Goal: Transaction & Acquisition: Book appointment/travel/reservation

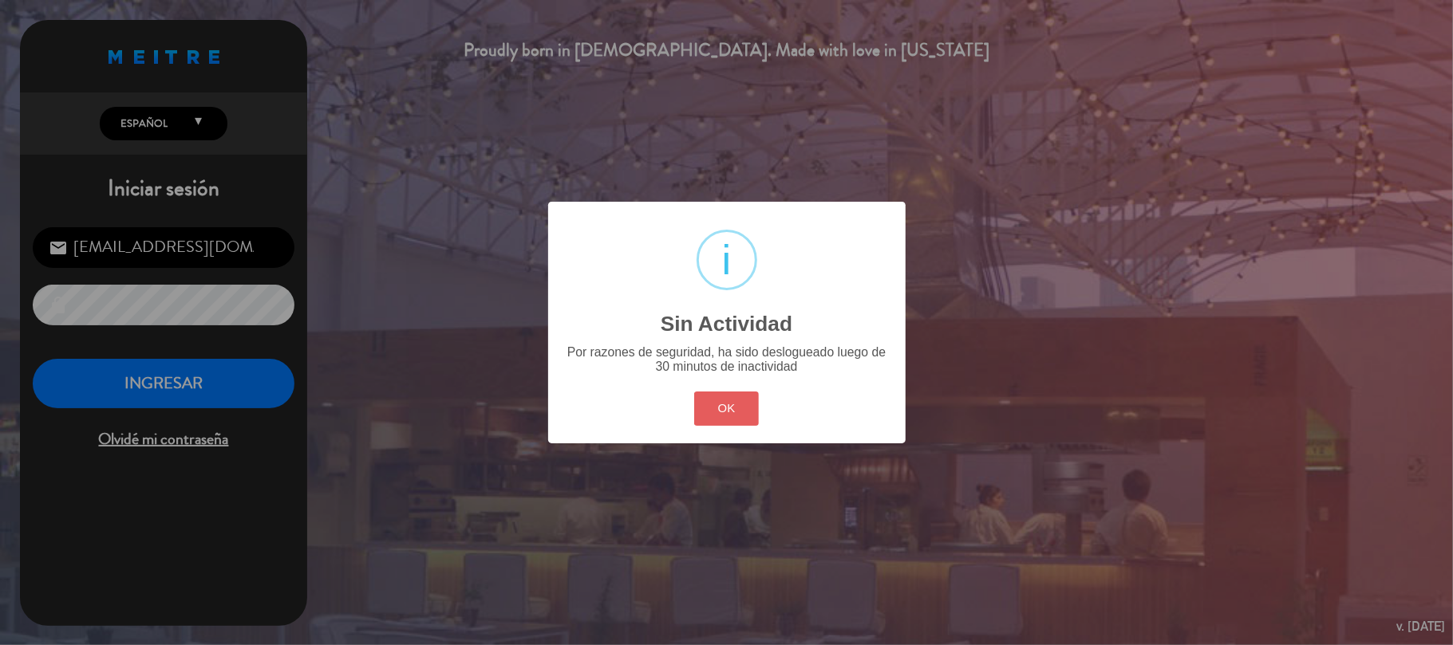
click at [729, 400] on button "OK" at bounding box center [726, 409] width 65 height 34
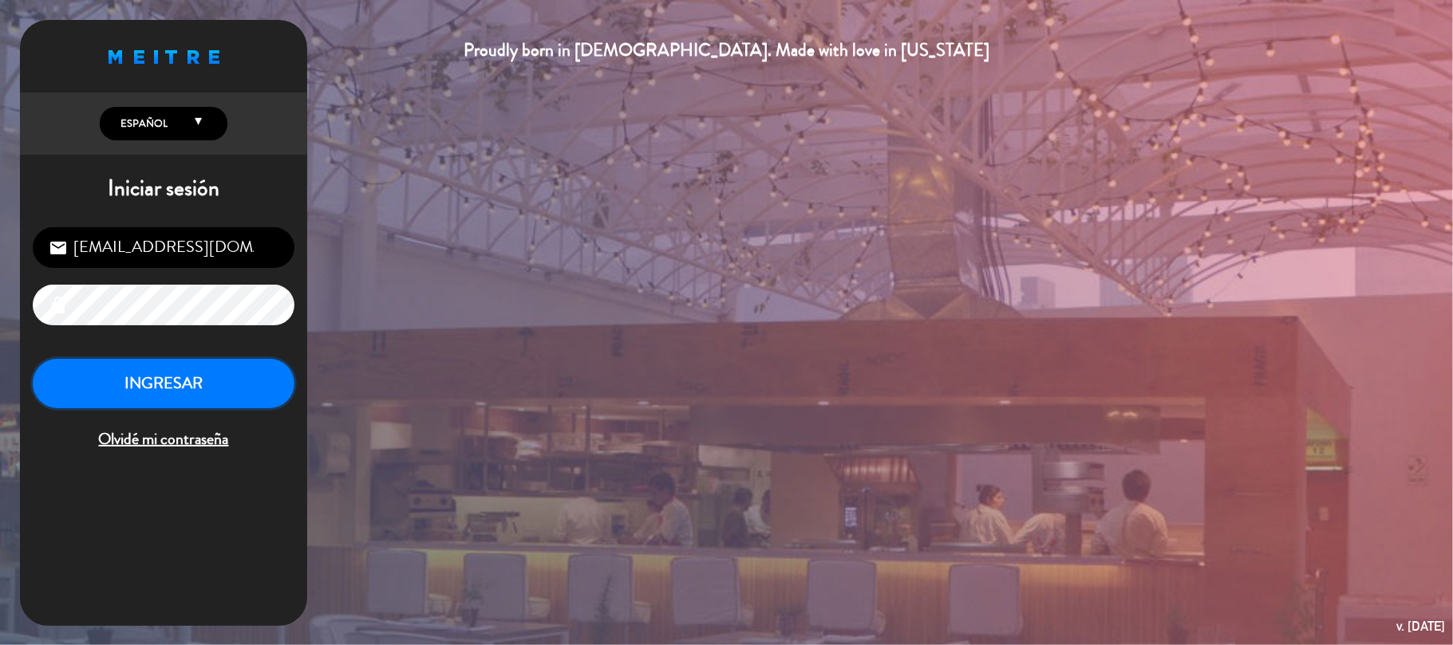
click at [195, 373] on button "INGRESAR" at bounding box center [164, 384] width 262 height 50
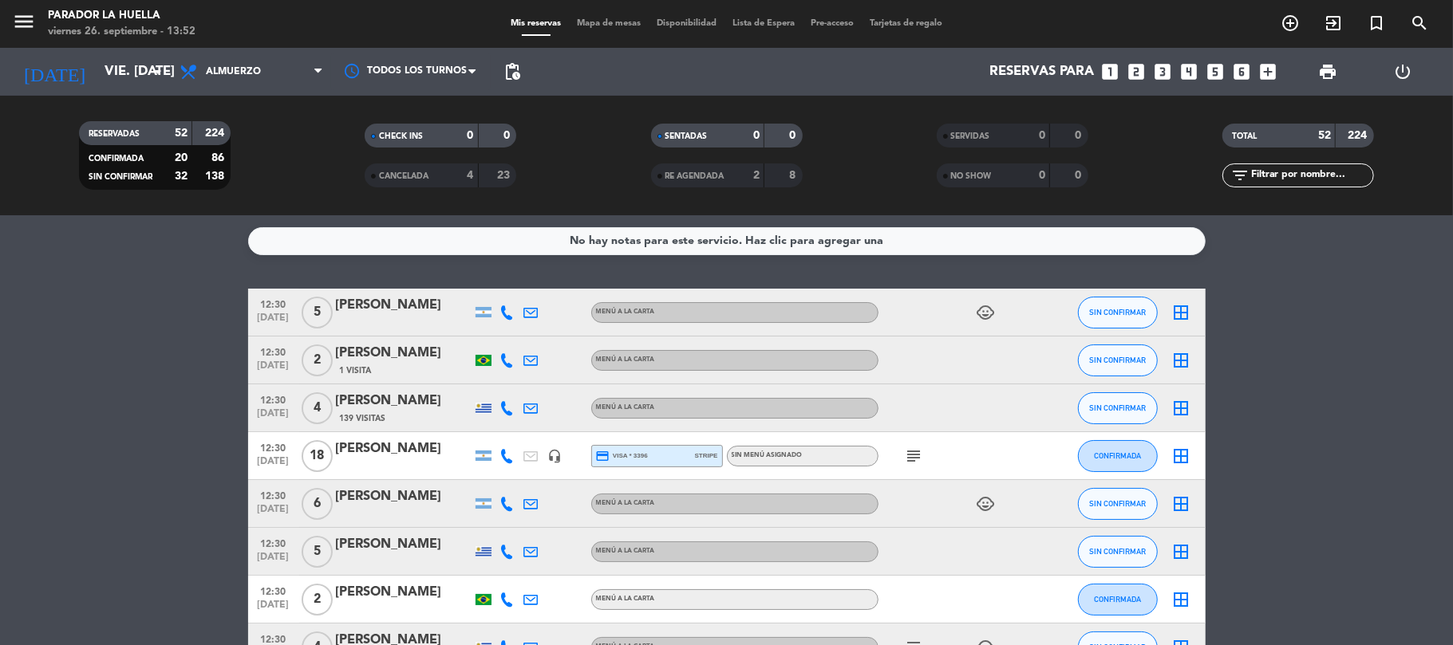
click at [1191, 75] on icon "looks_4" at bounding box center [1189, 71] width 21 height 21
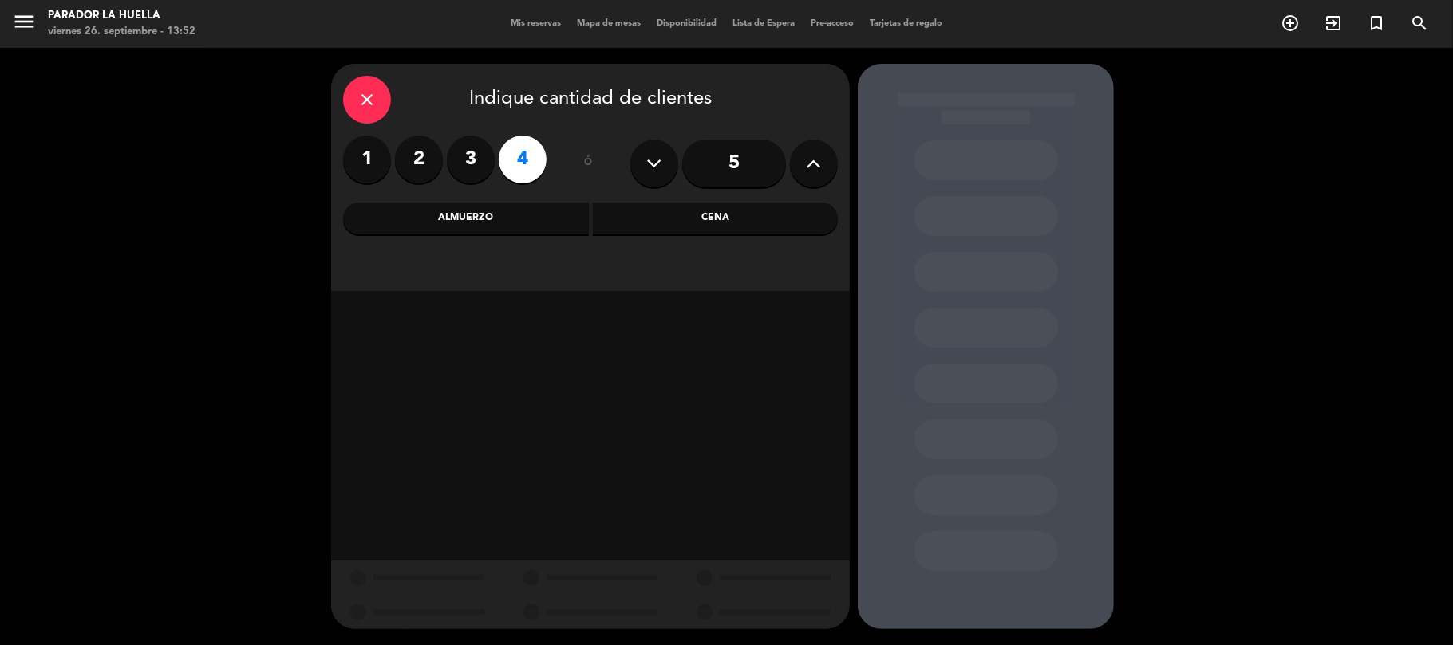
click at [517, 163] on label "4" at bounding box center [523, 160] width 48 height 48
click at [514, 161] on label "4" at bounding box center [523, 160] width 48 height 48
click at [488, 215] on div "Almuerzo" at bounding box center [466, 219] width 246 height 32
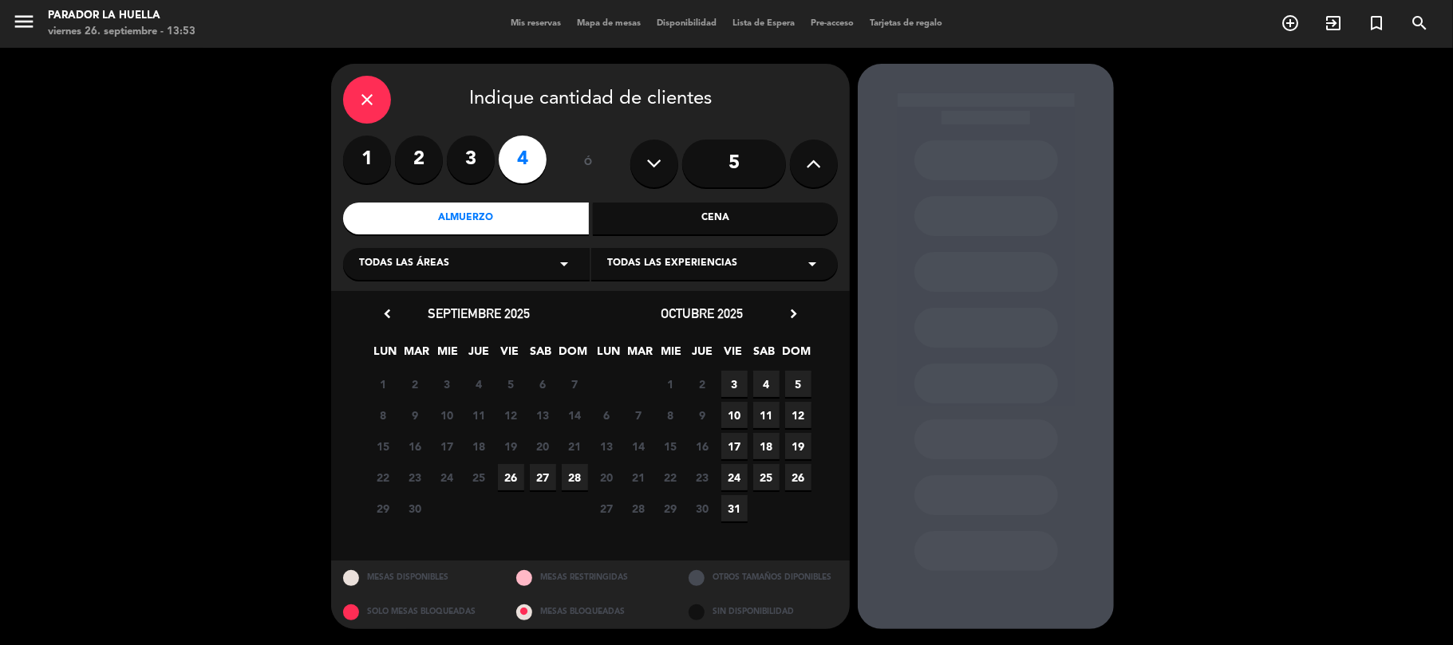
click at [533, 220] on div "Almuerzo" at bounding box center [466, 219] width 246 height 32
